Goal: Task Accomplishment & Management: Manage account settings

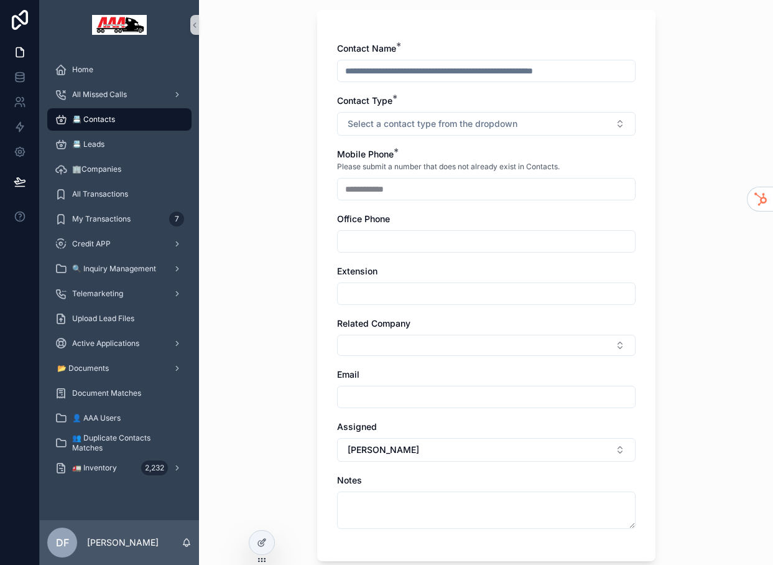
scroll to position [190, 0]
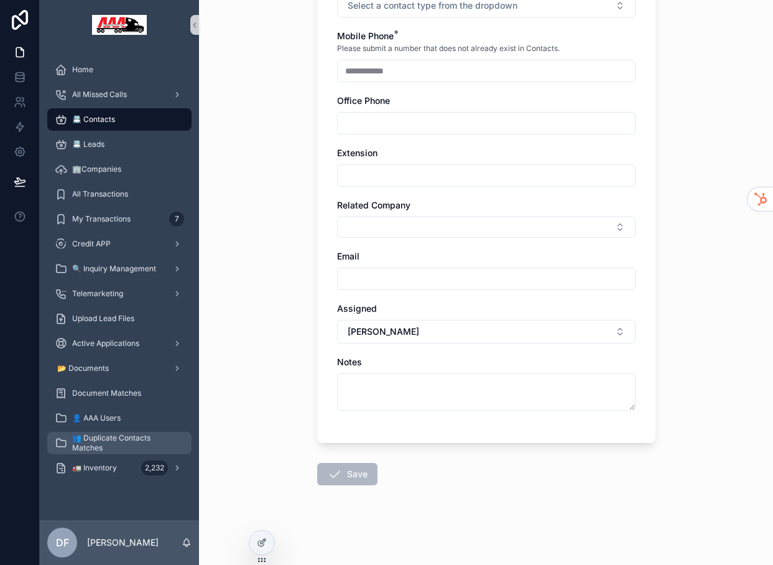
click at [102, 442] on span "👥 Duplicate Contacts Matches" at bounding box center [125, 443] width 107 height 20
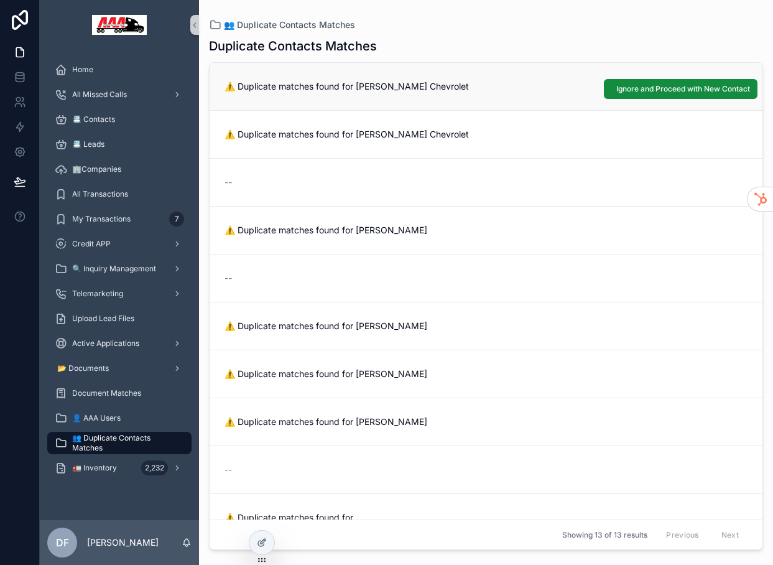
click at [319, 83] on span "⚠️ Duplicate matches found for [PERSON_NAME] Chevrolet" at bounding box center [485, 86] width 523 height 12
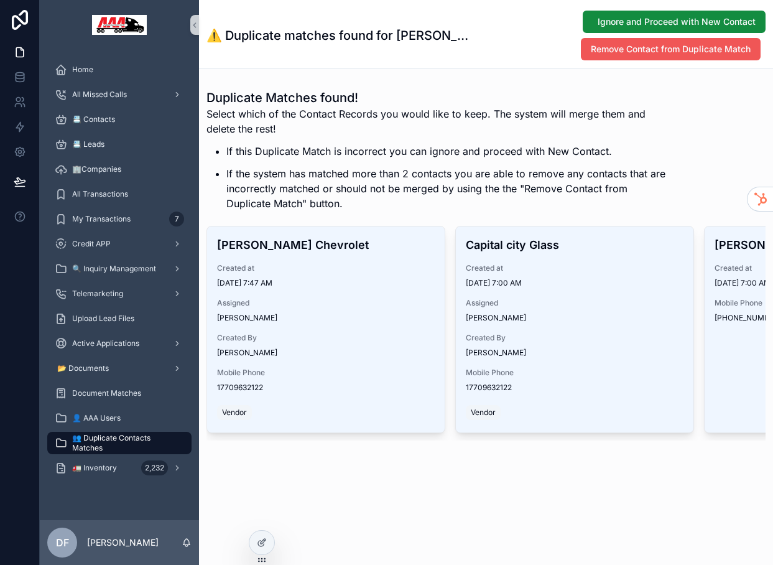
click at [663, 53] on span "Remove Contact from Duplicate Match" at bounding box center [671, 49] width 160 height 12
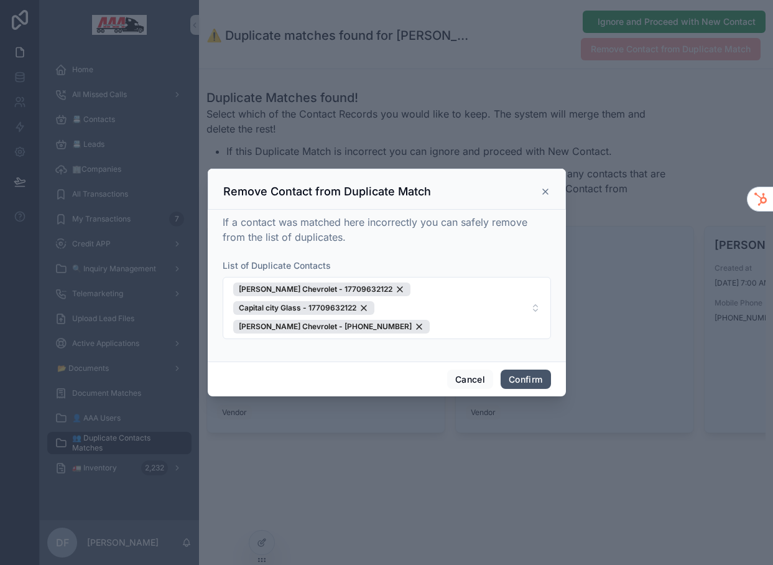
click at [519, 369] on button "Confirm" at bounding box center [526, 379] width 50 height 20
click at [524, 369] on button "Confirm" at bounding box center [526, 379] width 50 height 20
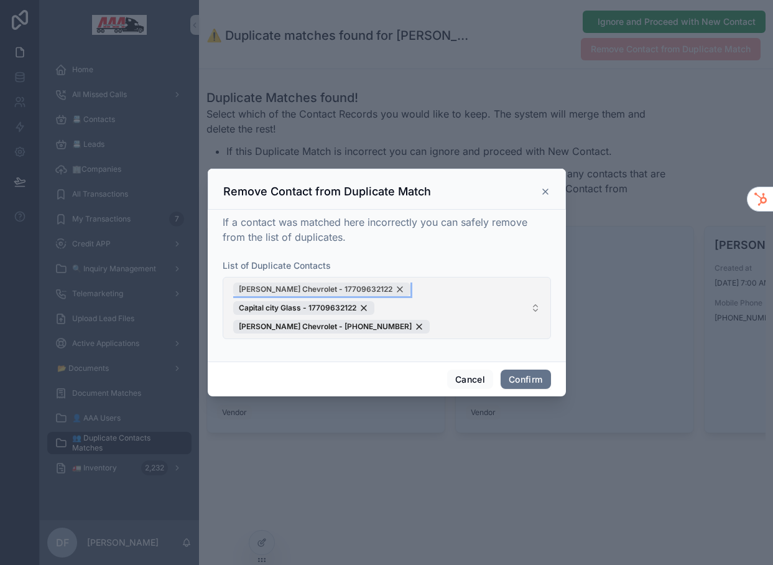
click at [295, 294] on span "[PERSON_NAME] Chevrolet - 17709632122" at bounding box center [316, 289] width 154 height 10
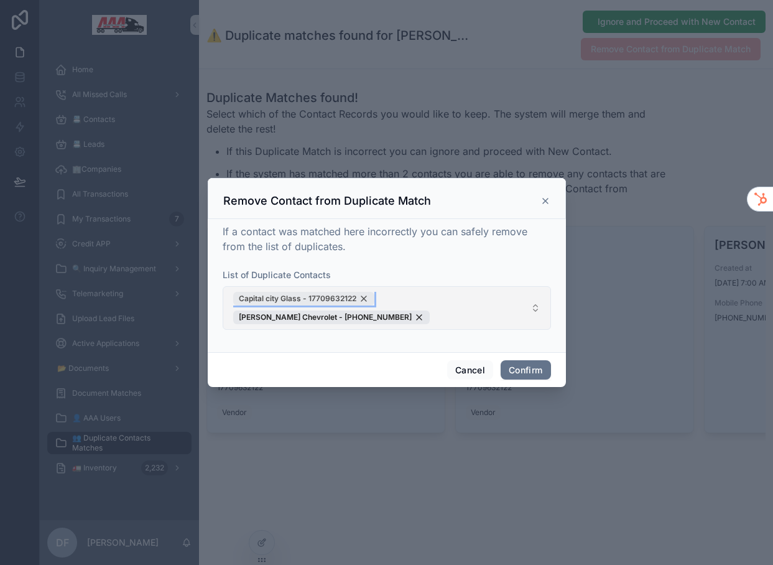
click at [354, 303] on span "Capital city Glass - 17709632122" at bounding box center [298, 299] width 118 height 10
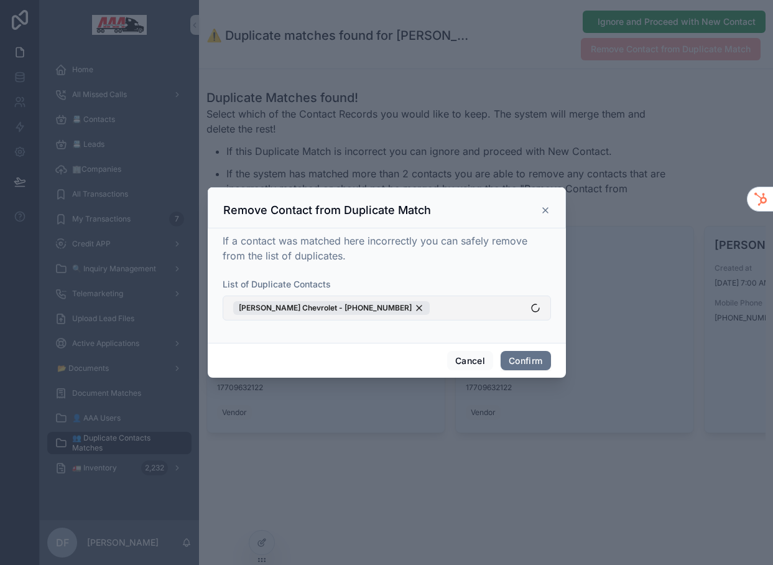
click at [354, 310] on div "Nash Chevrolet - +17709632122" at bounding box center [331, 308] width 197 height 14
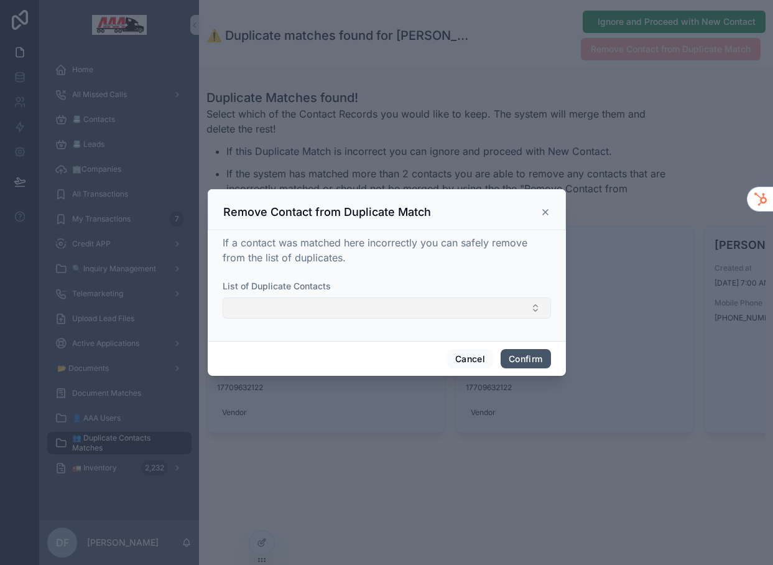
click at [536, 360] on button "Confirm" at bounding box center [526, 359] width 50 height 20
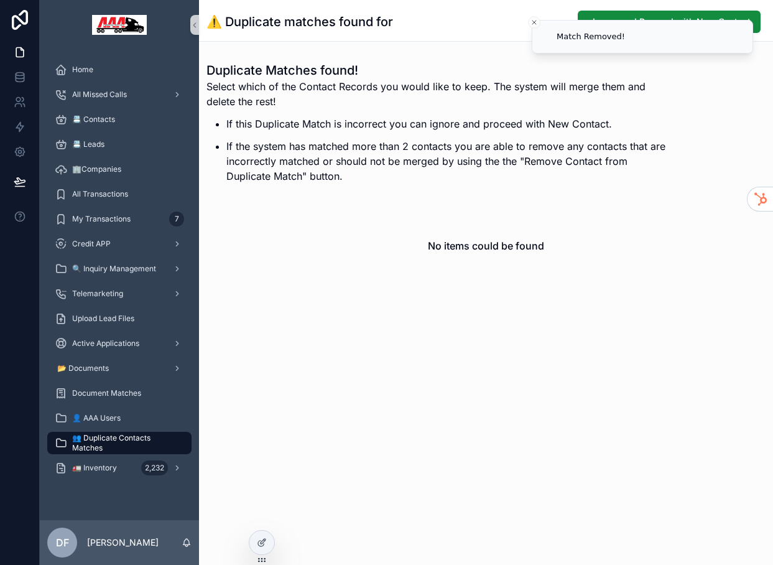
click at [88, 440] on span "👥 Duplicate Contacts Matches" at bounding box center [125, 443] width 107 height 20
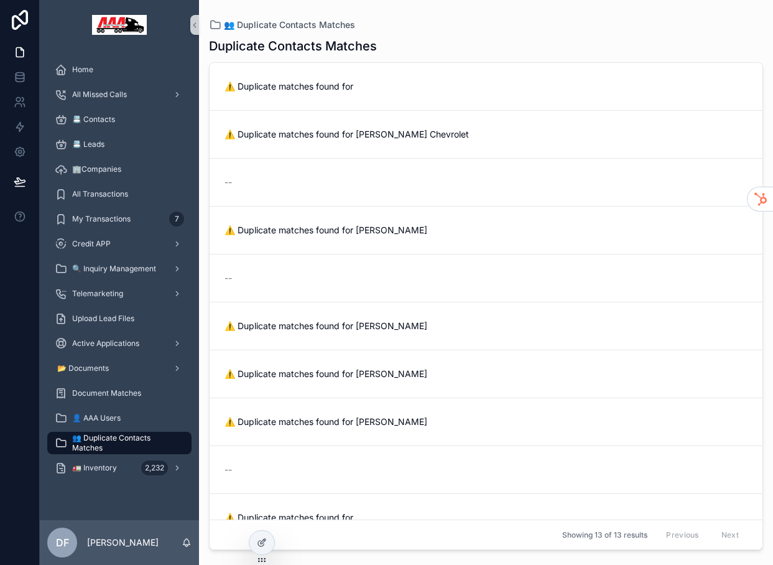
click at [98, 446] on span "👥 Duplicate Contacts Matches" at bounding box center [125, 443] width 107 height 20
click at [119, 116] on div "📇 Contacts" at bounding box center [119, 119] width 129 height 20
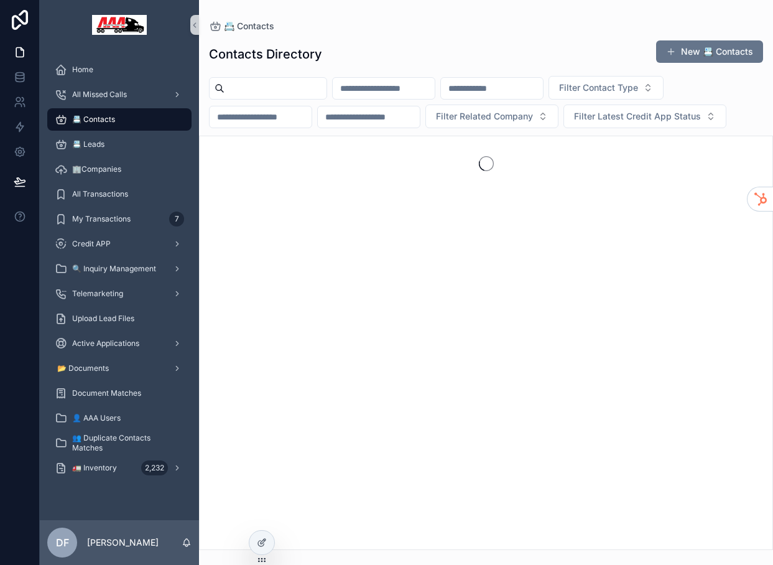
click at [407, 87] on input "scrollable content" at bounding box center [384, 88] width 102 height 17
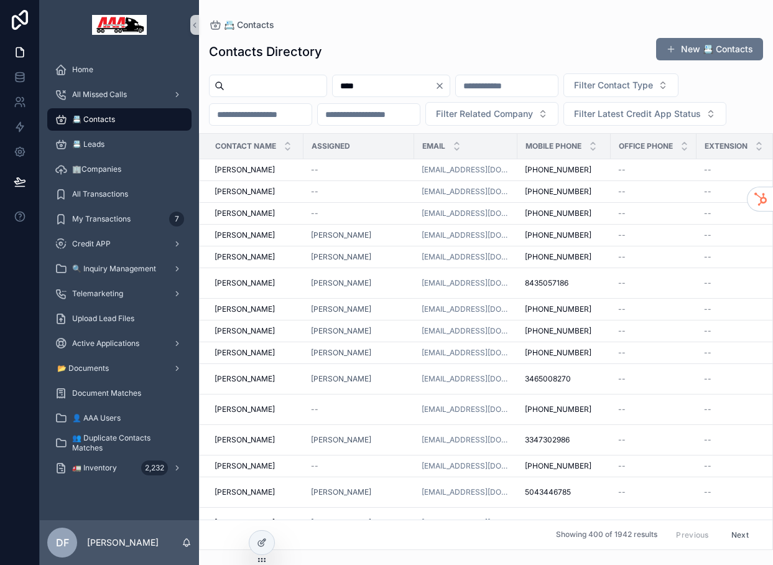
type input "****"
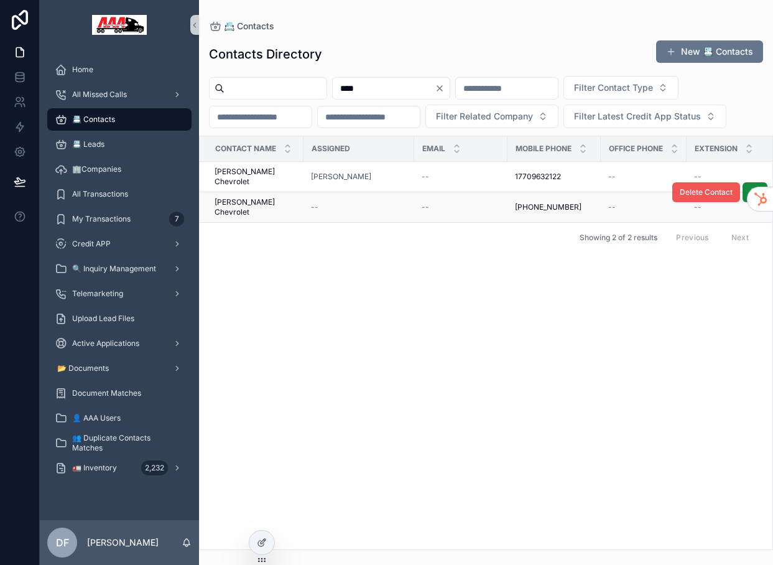
click at [701, 192] on span "Delete Contact" at bounding box center [706, 192] width 53 height 10
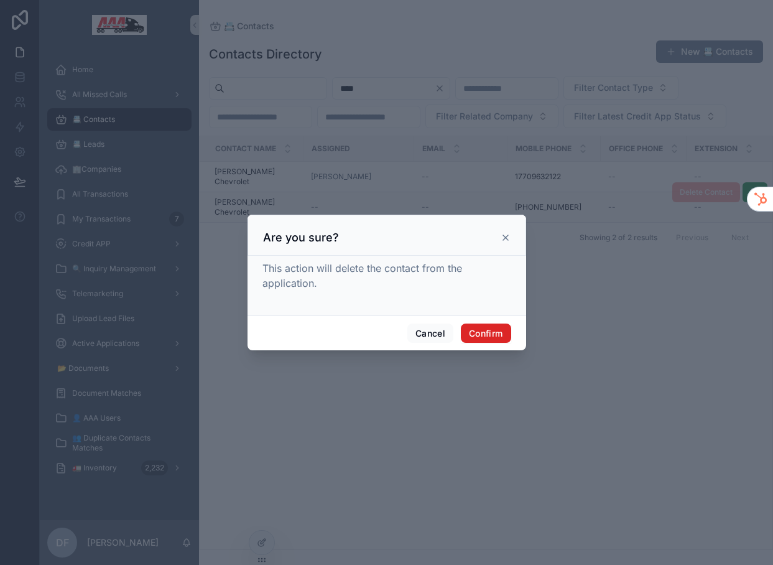
click at [483, 335] on button "Confirm" at bounding box center [486, 333] width 50 height 20
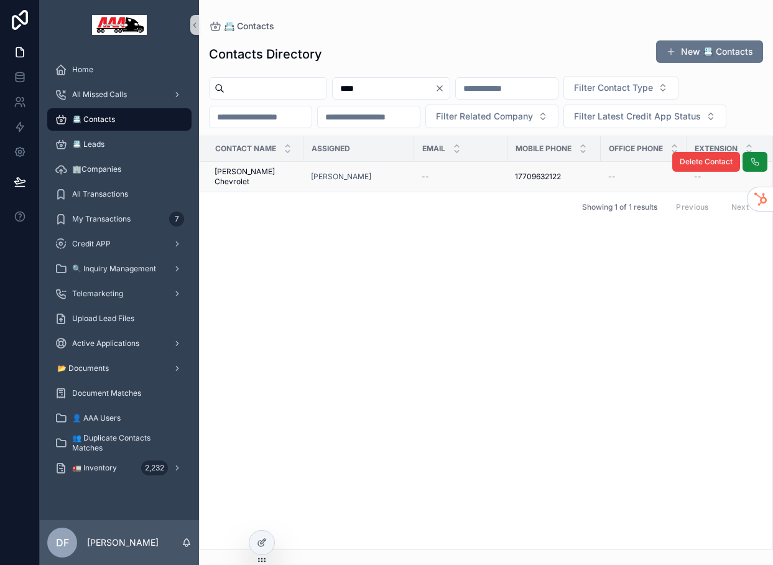
click at [250, 174] on span "[PERSON_NAME] Chevrolet" at bounding box center [255, 177] width 81 height 20
click at [705, 160] on span "Delete Contact" at bounding box center [706, 162] width 53 height 10
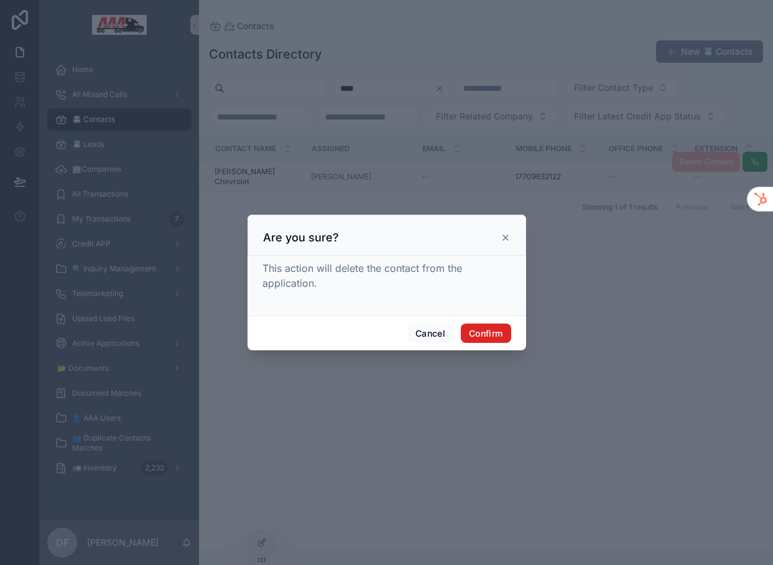
click at [487, 334] on button "Confirm" at bounding box center [486, 333] width 50 height 20
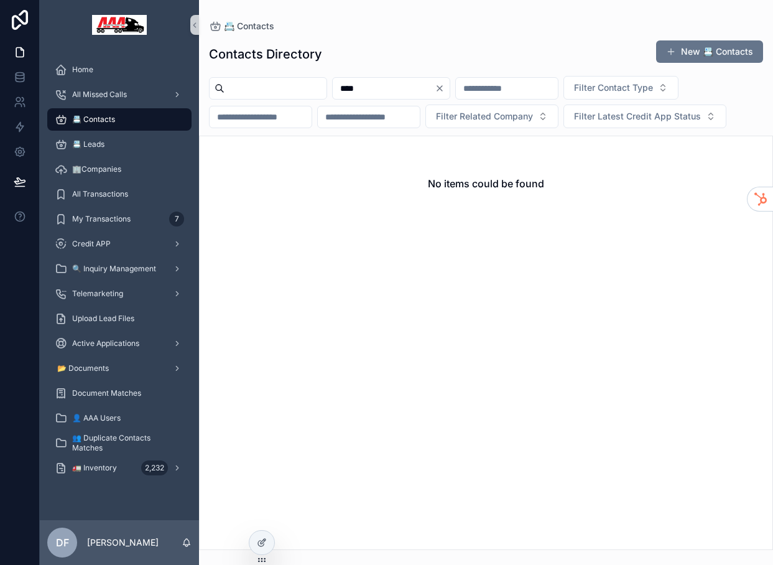
click at [387, 86] on input "****" at bounding box center [384, 88] width 102 height 17
click at [445, 89] on icon "Clear" at bounding box center [440, 88] width 10 height 10
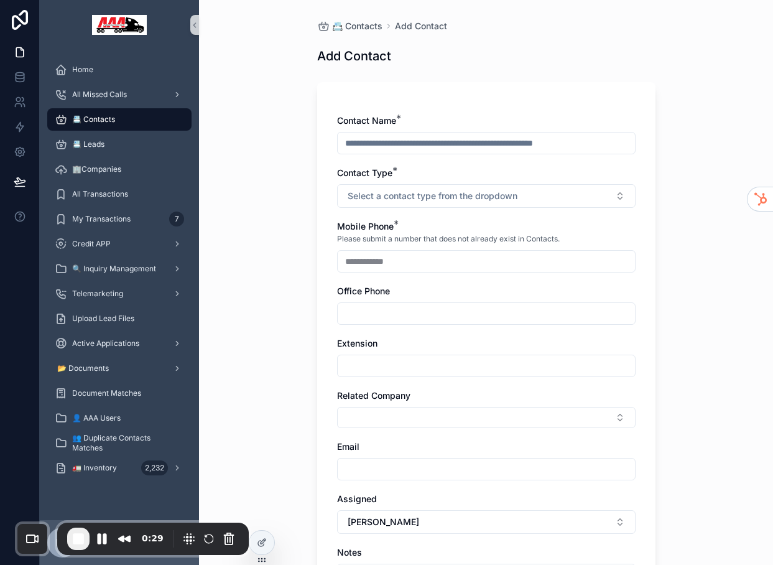
click at [368, 144] on input "scrollable content" at bounding box center [486, 142] width 297 height 17
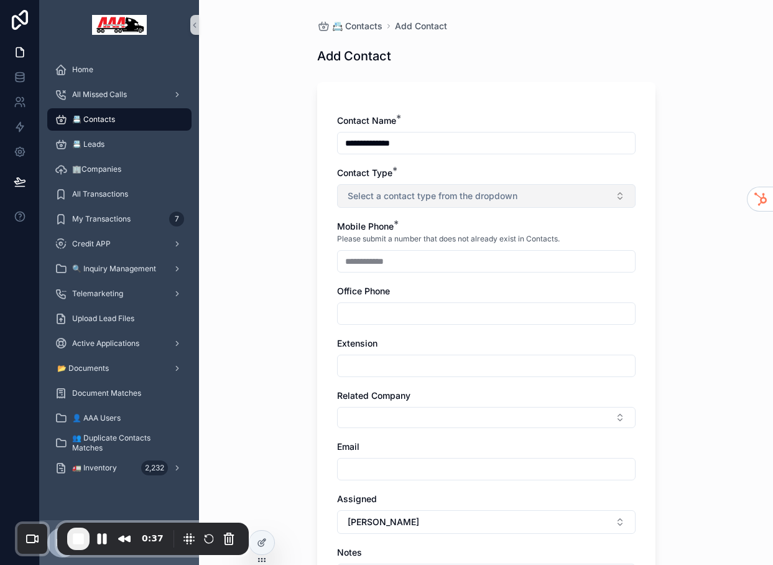
type input "**********"
click at [407, 190] on span "Select a contact type from the dropdown" at bounding box center [433, 196] width 170 height 12
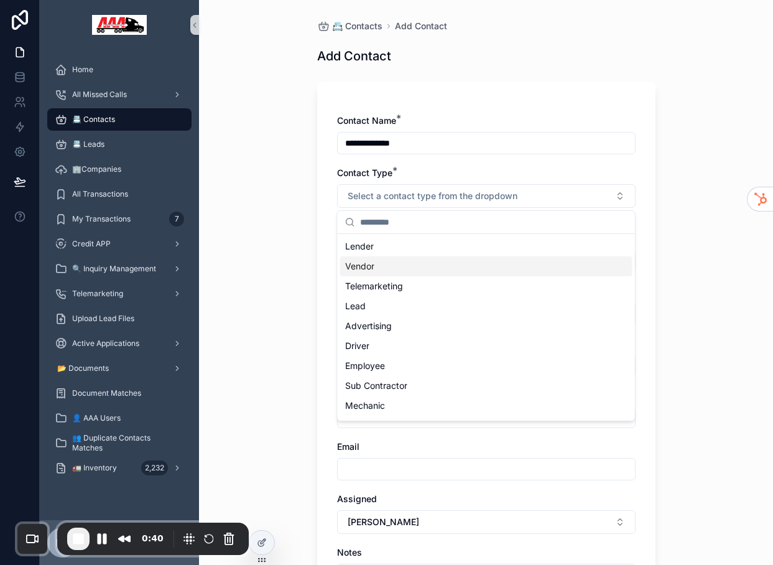
click at [377, 262] on div "Vendor" at bounding box center [486, 266] width 292 height 20
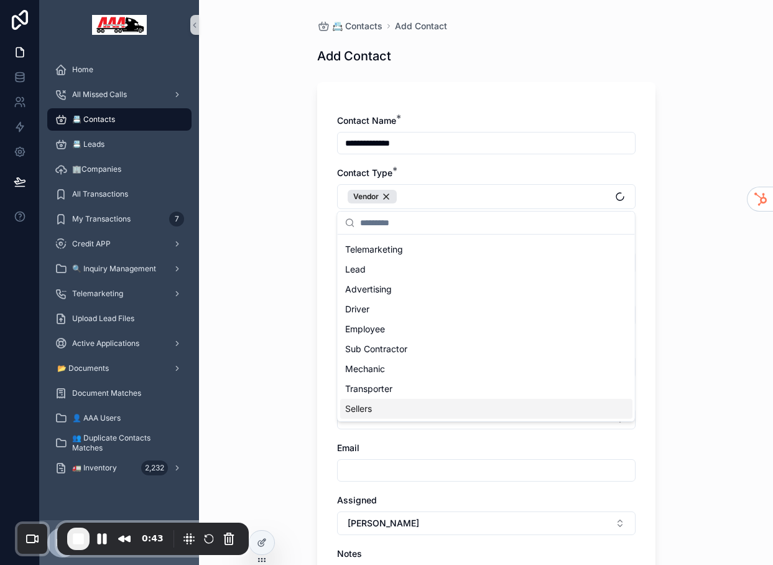
scroll to position [192, 0]
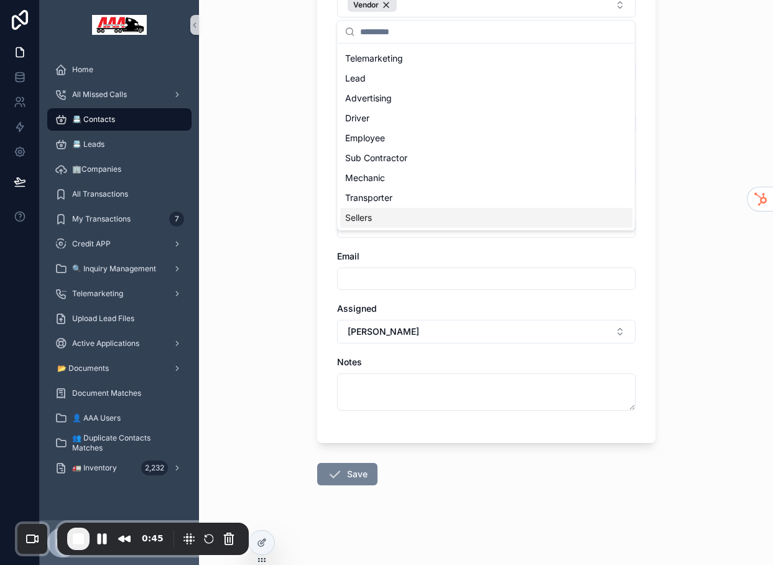
click at [346, 470] on button "Save" at bounding box center [347, 474] width 60 height 22
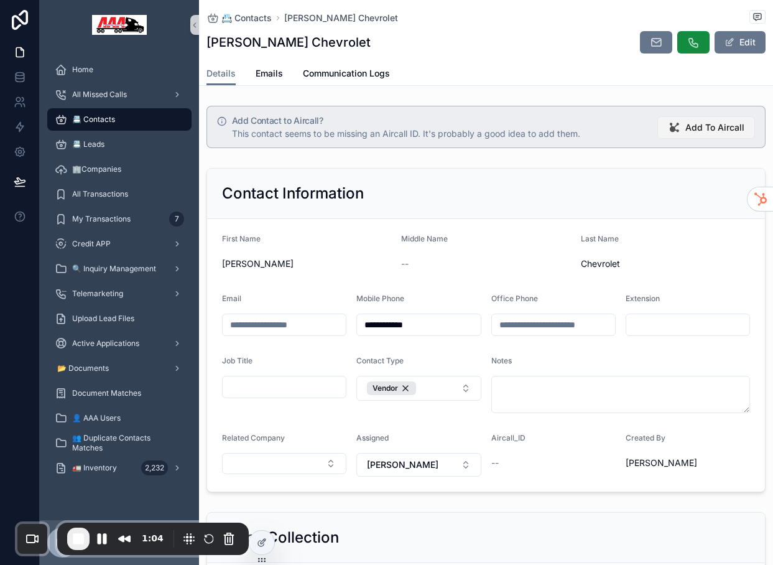
click at [718, 129] on span "Add To Aircall" at bounding box center [714, 127] width 59 height 12
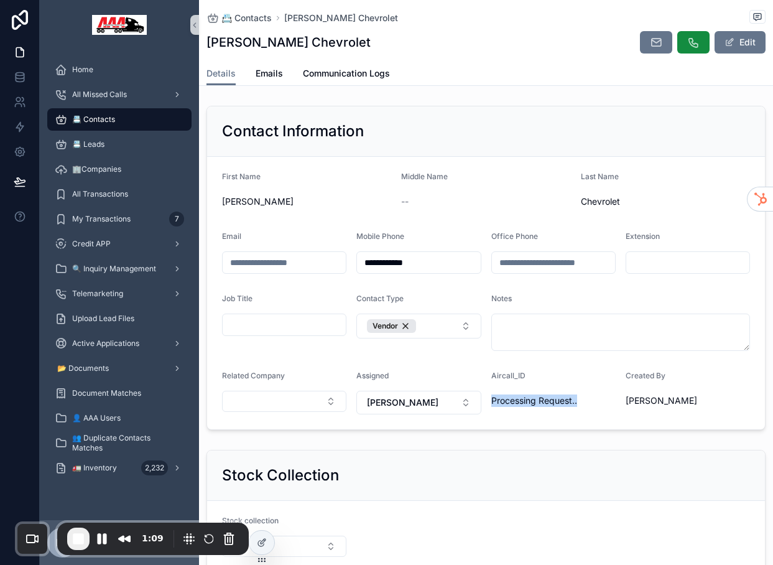
drag, startPoint x: 487, startPoint y: 397, endPoint x: 584, endPoint y: 397, distance: 97.0
click at [584, 397] on form "**********" at bounding box center [486, 293] width 558 height 272
click at [81, 537] on span "End Recording" at bounding box center [78, 538] width 15 height 15
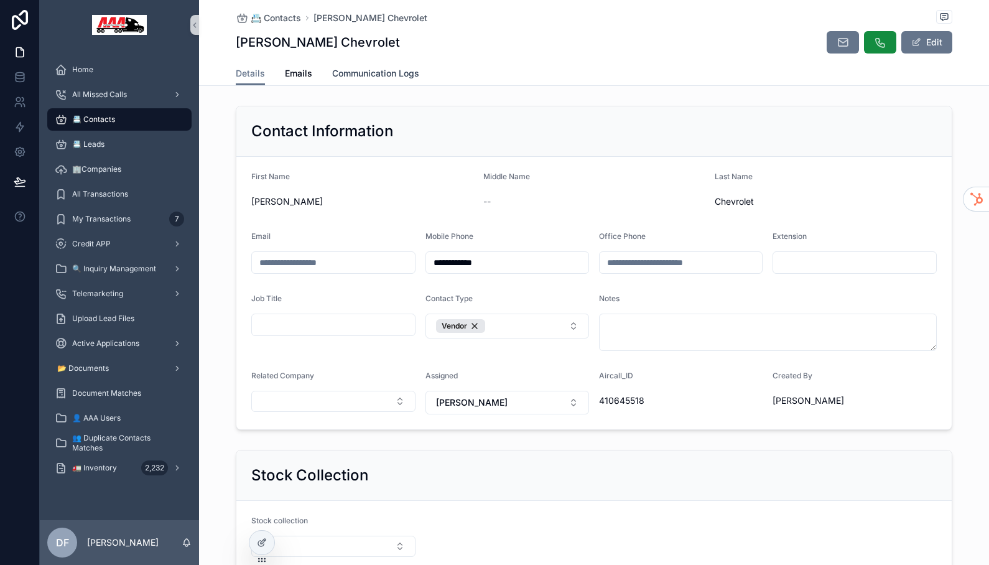
click at [349, 74] on span "Communication Logs" at bounding box center [375, 73] width 87 height 12
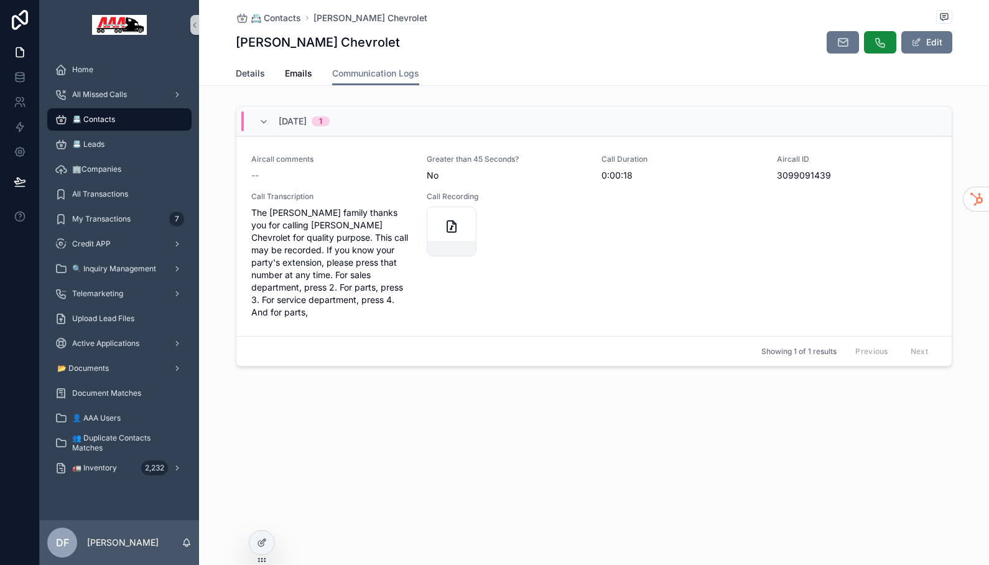
click at [251, 75] on span "Details" at bounding box center [250, 73] width 29 height 12
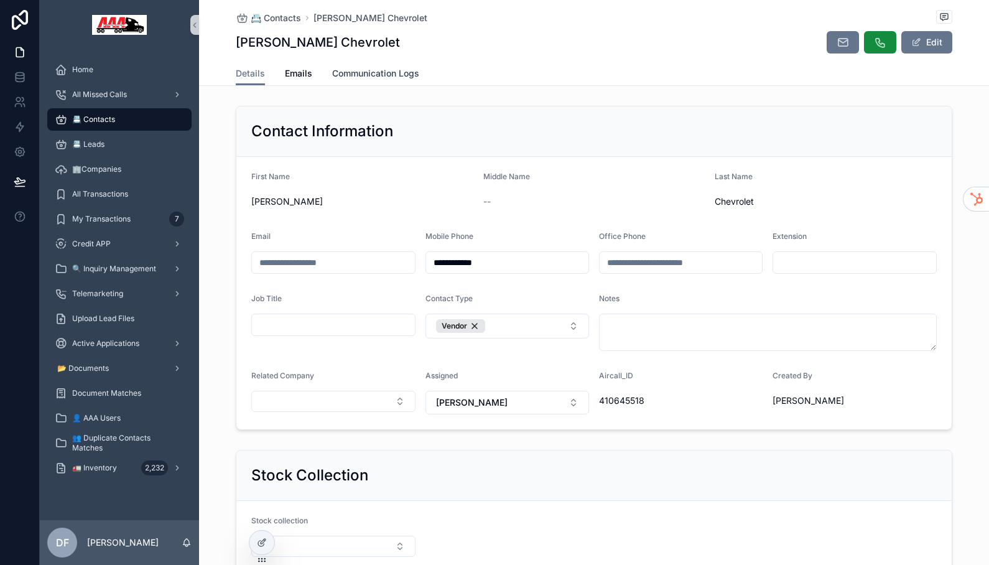
click at [397, 72] on span "Communication Logs" at bounding box center [375, 73] width 87 height 12
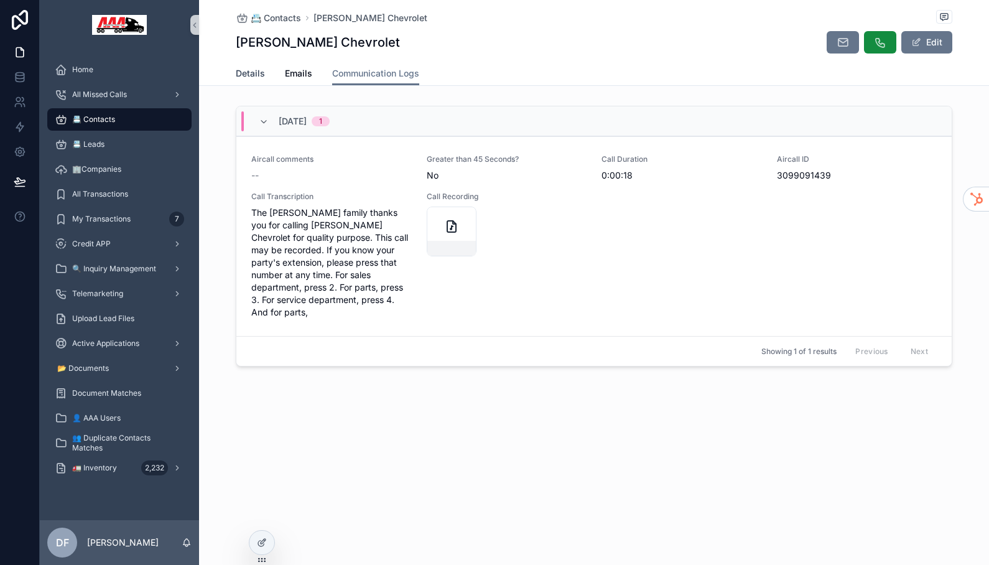
click at [243, 71] on span "Details" at bounding box center [250, 73] width 29 height 12
